Goal: Task Accomplishment & Management: Manage account settings

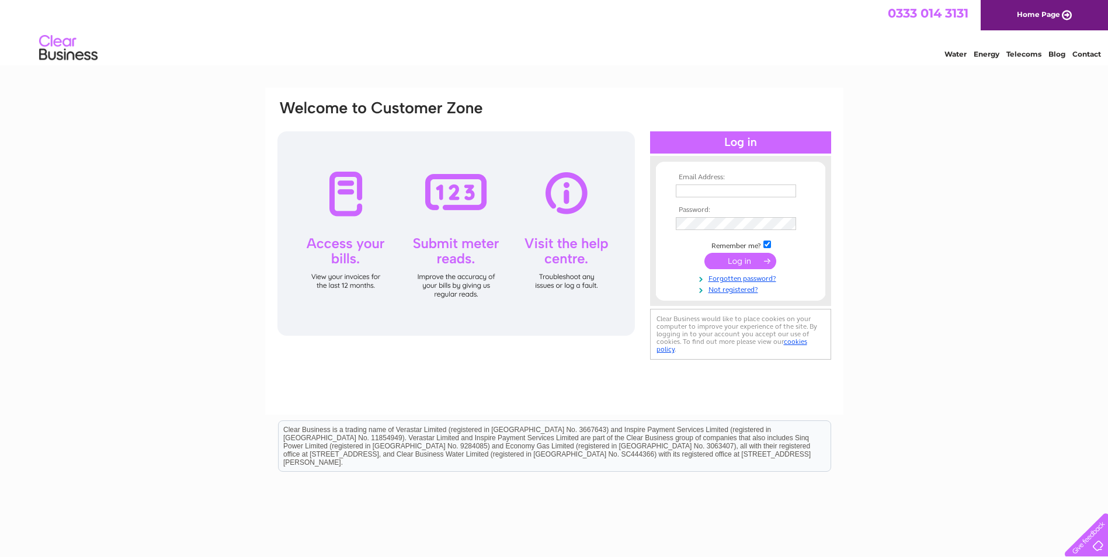
click at [681, 190] on input "text" at bounding box center [735, 190] width 120 height 13
type input "[EMAIL_ADDRESS][DOMAIN_NAME]"
click at [743, 263] on input "submit" at bounding box center [740, 262] width 72 height 16
